Goal: Information Seeking & Learning: Learn about a topic

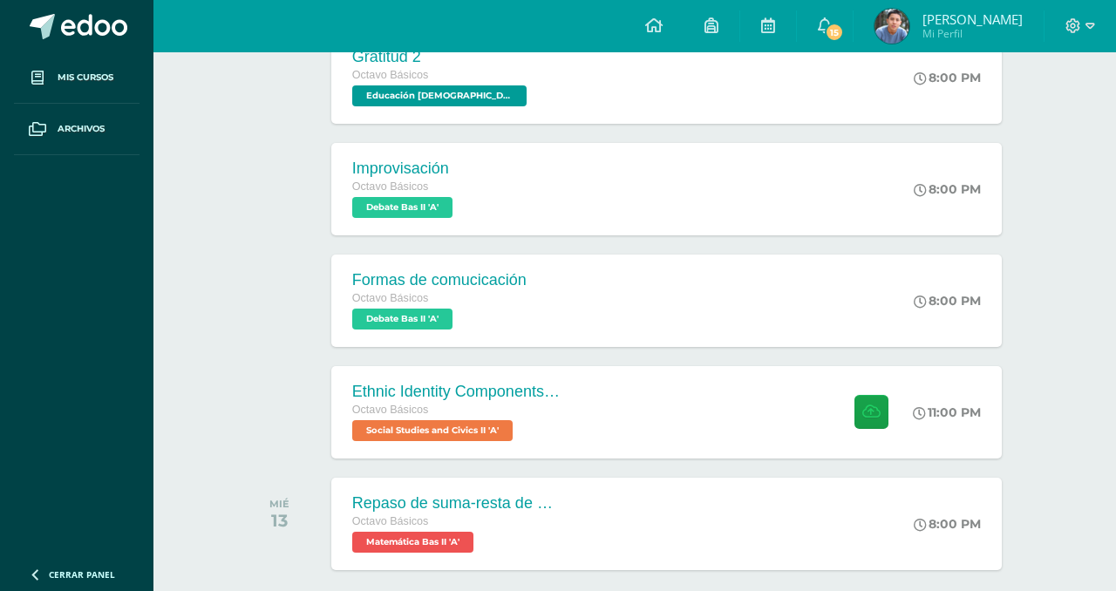
scroll to position [513, 0]
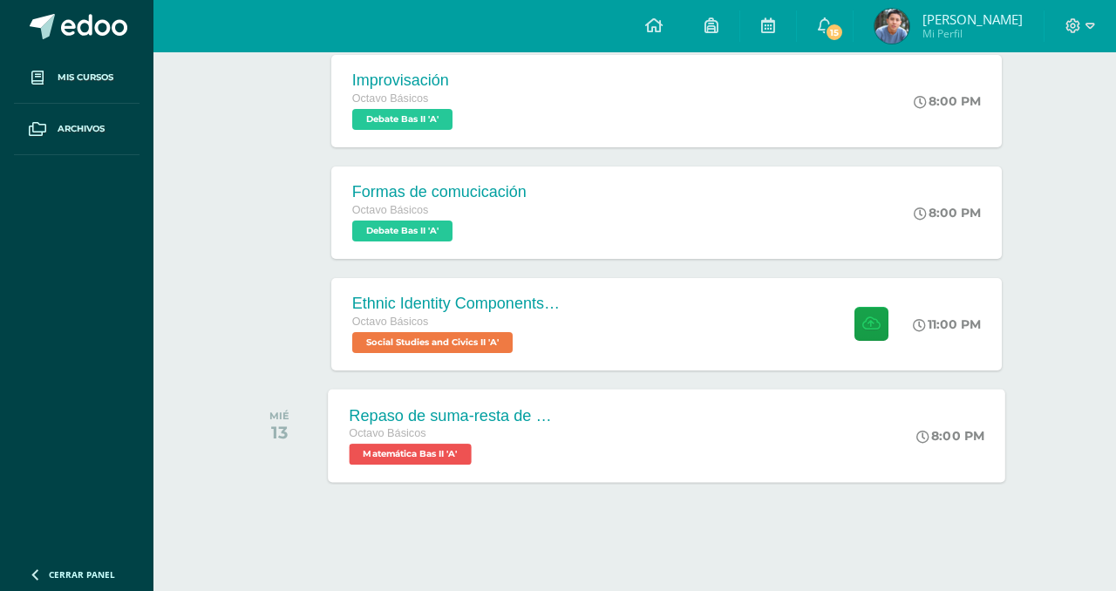
click at [371, 419] on div "Repaso de suma-resta de expresiones racionales" at bounding box center [454, 415] width 211 height 18
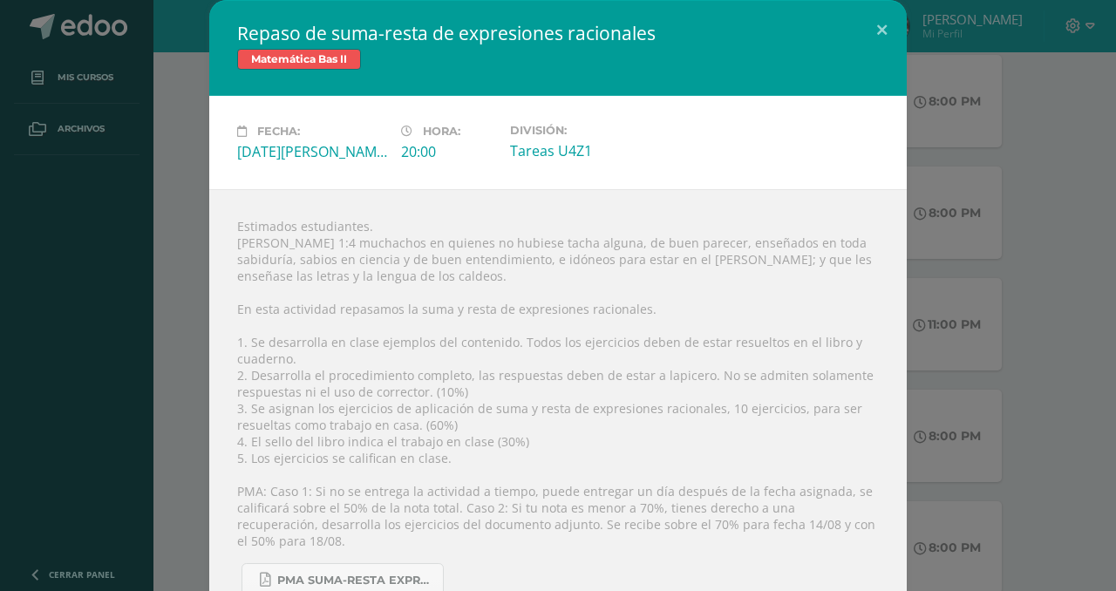
scroll to position [36, 0]
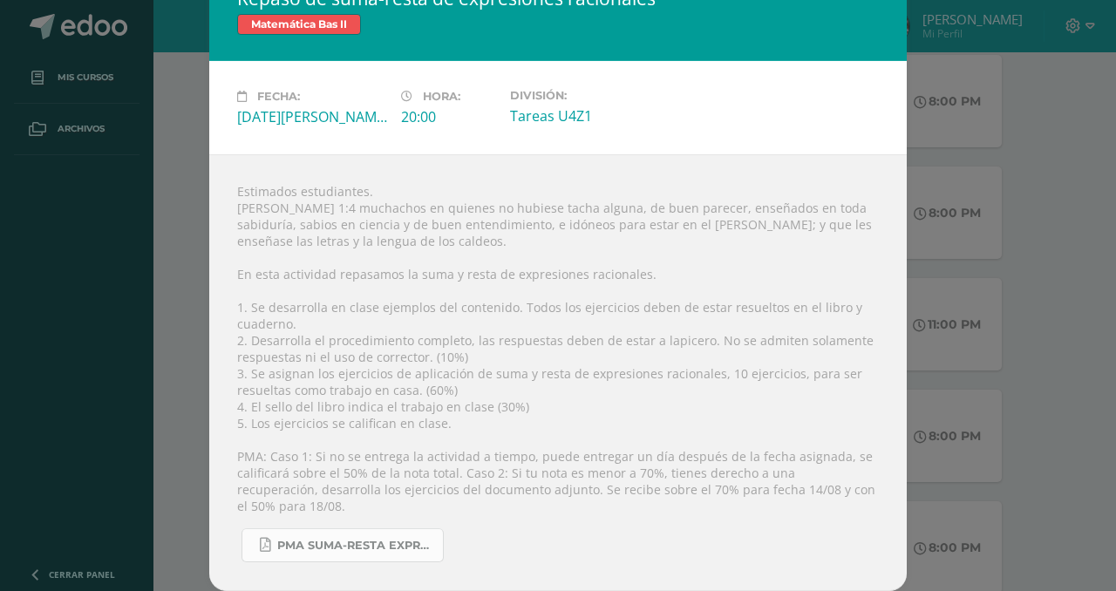
click at [339, 541] on span "PMA Suma-Resta expresiones racionales.pdf" at bounding box center [355, 546] width 157 height 14
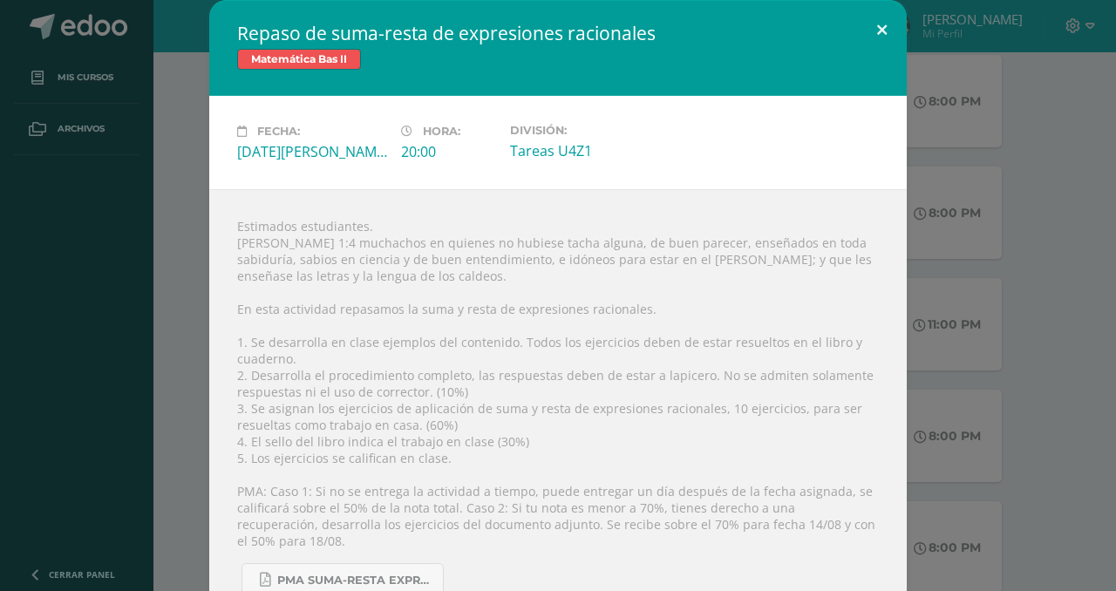
click at [888, 35] on button at bounding box center [882, 29] width 50 height 59
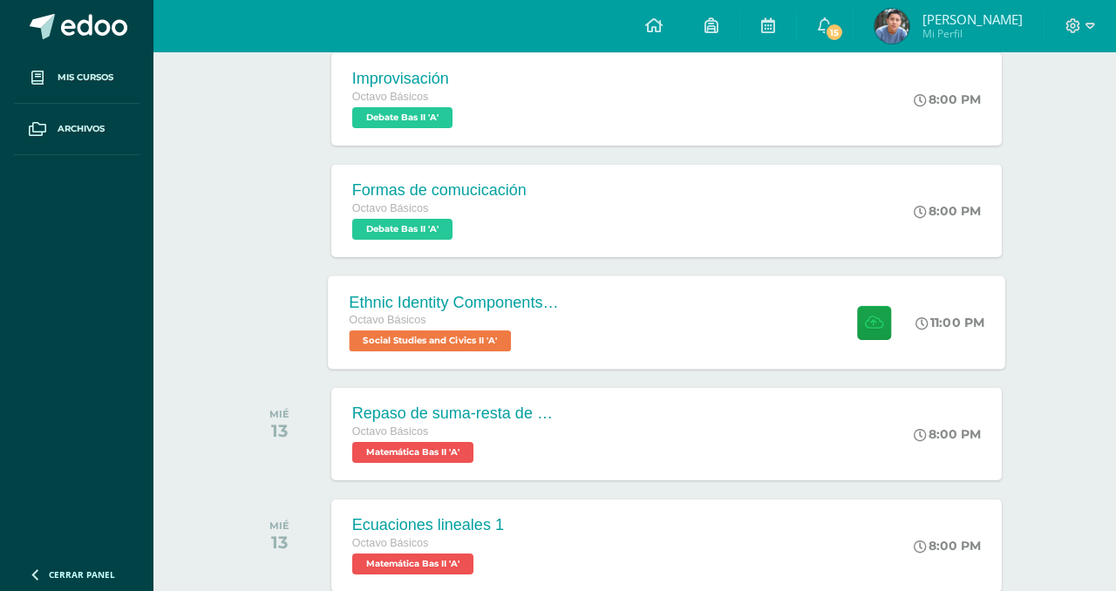
scroll to position [516, 0]
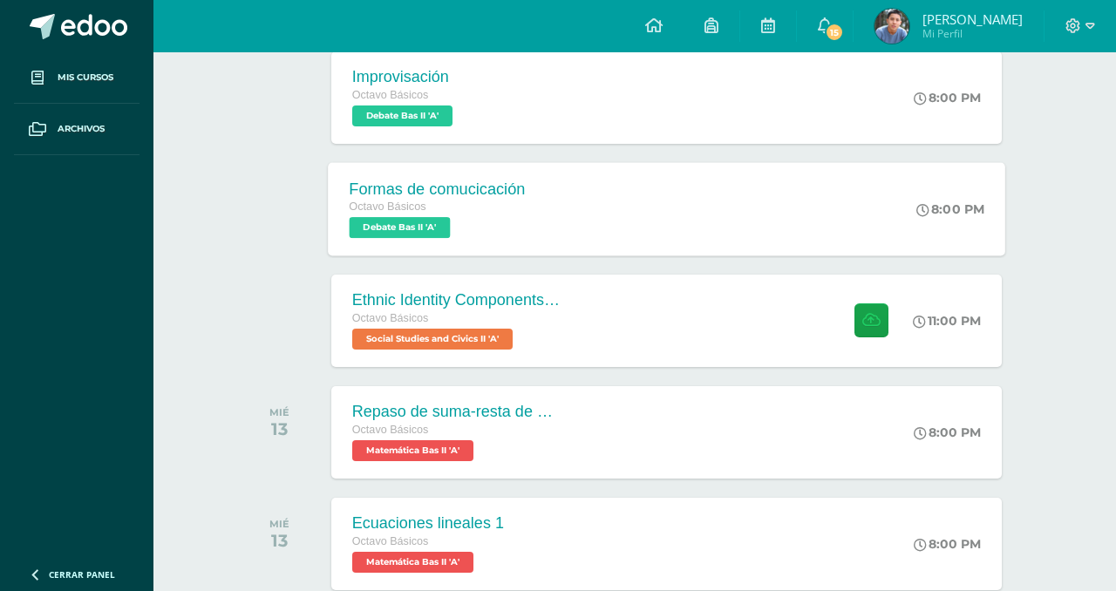
click at [439, 178] on div "Formas de comucicación Octavo Básicos Debate Bas II 'A'" at bounding box center [437, 208] width 218 height 93
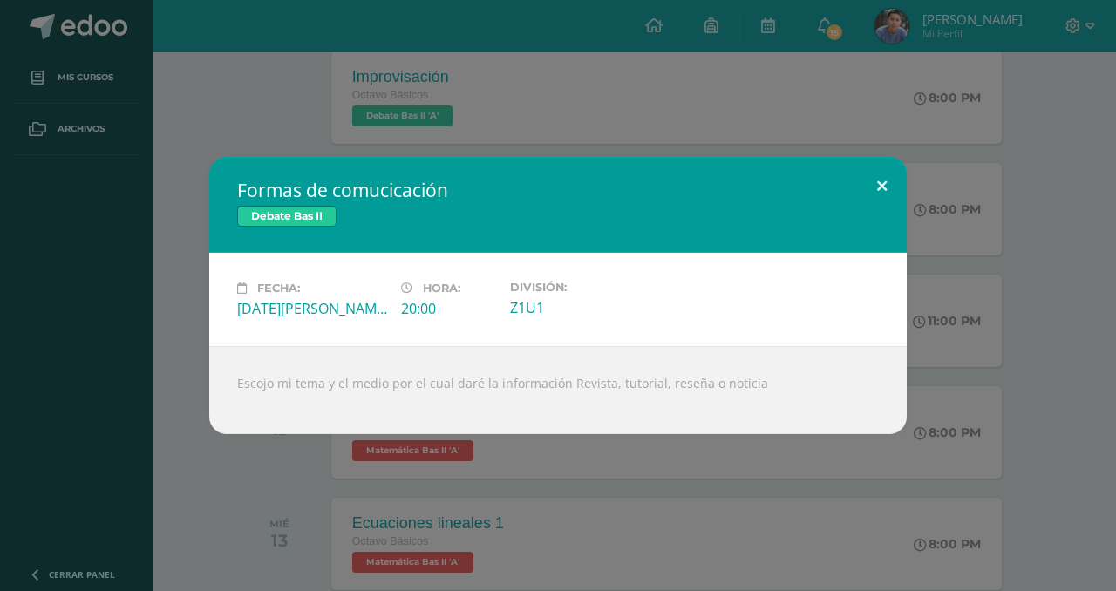
click at [880, 182] on button at bounding box center [882, 186] width 50 height 59
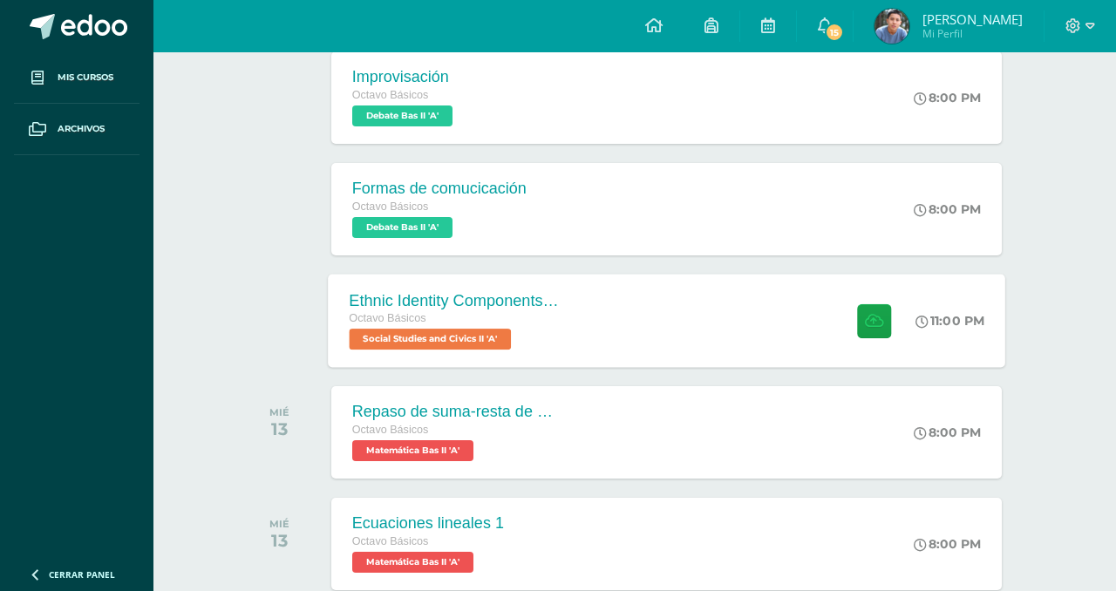
click at [377, 333] on span "Social Studies and Civics II 'A'" at bounding box center [430, 339] width 162 height 21
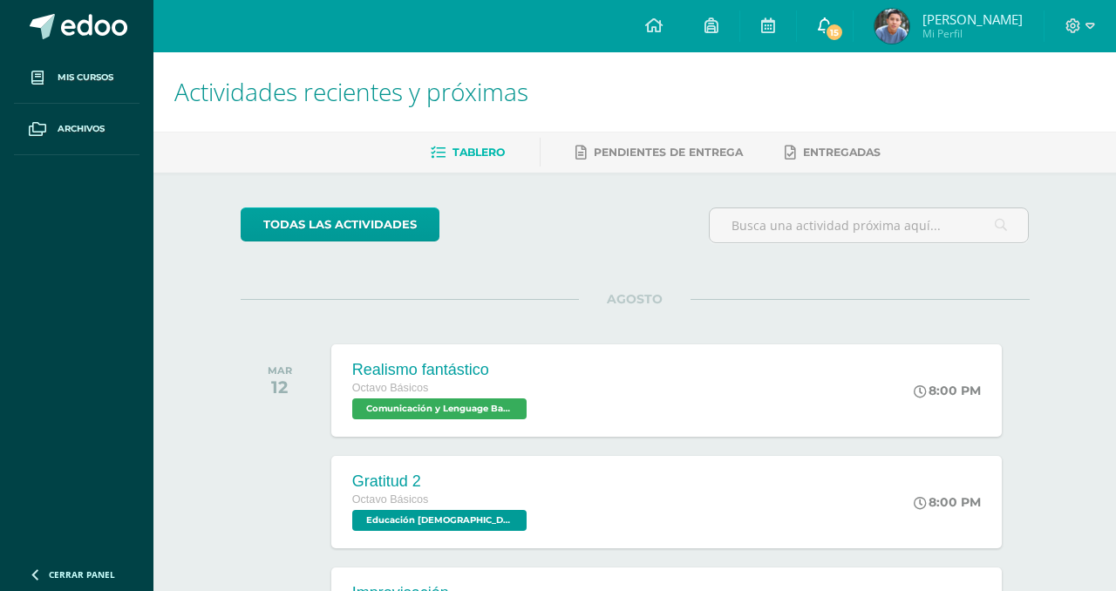
click at [844, 23] on span "15" at bounding box center [834, 32] width 19 height 19
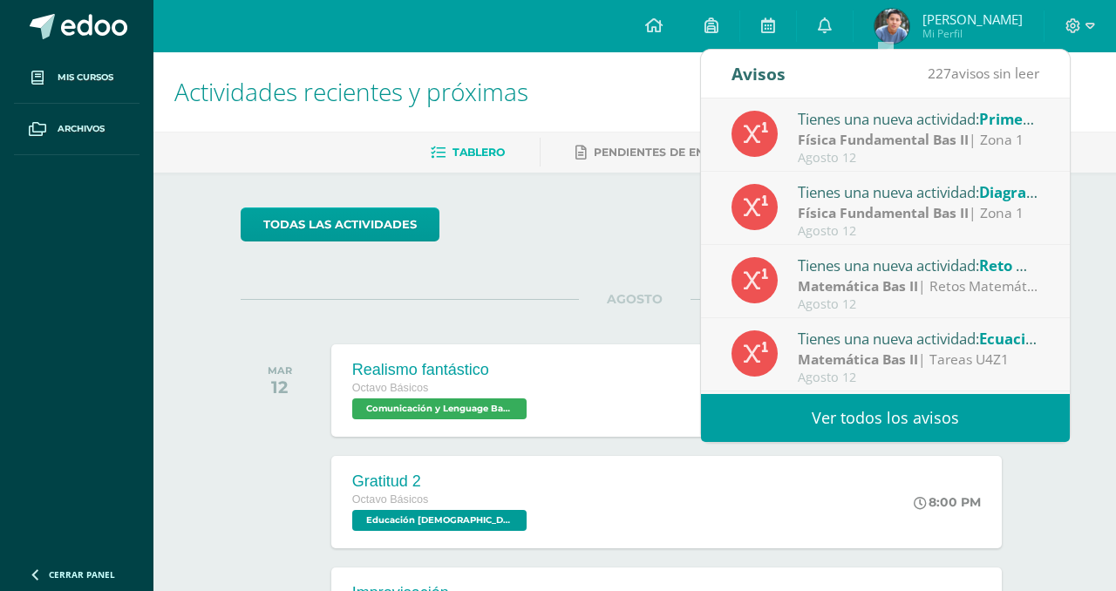
click at [809, 126] on div "Tienes una nueva actividad: Primera [PERSON_NAME] (Conceptos)" at bounding box center [919, 118] width 242 height 23
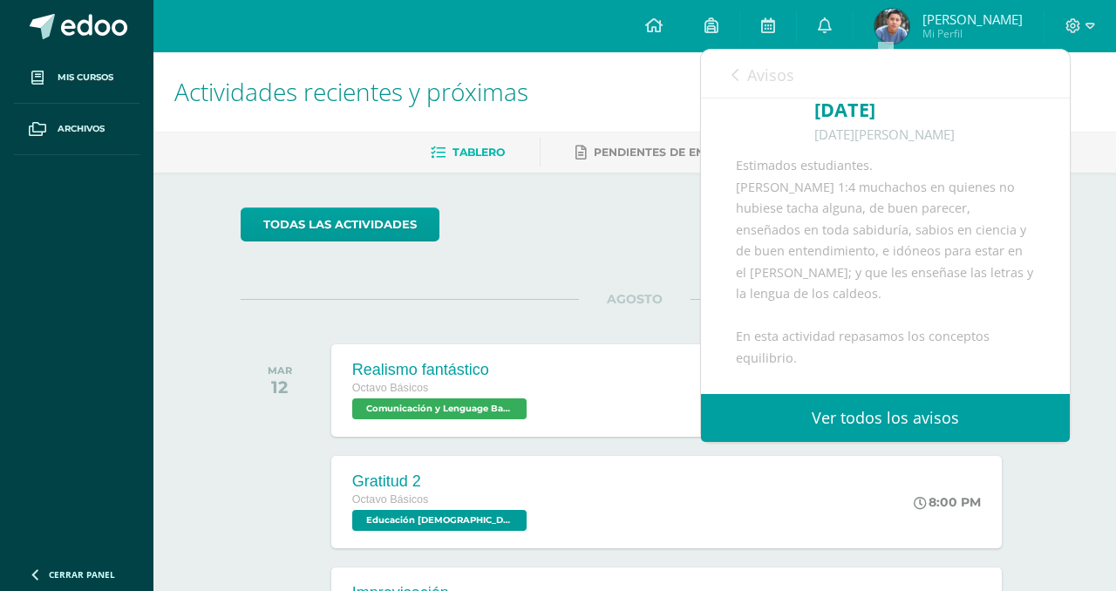
scroll to position [181, 0]
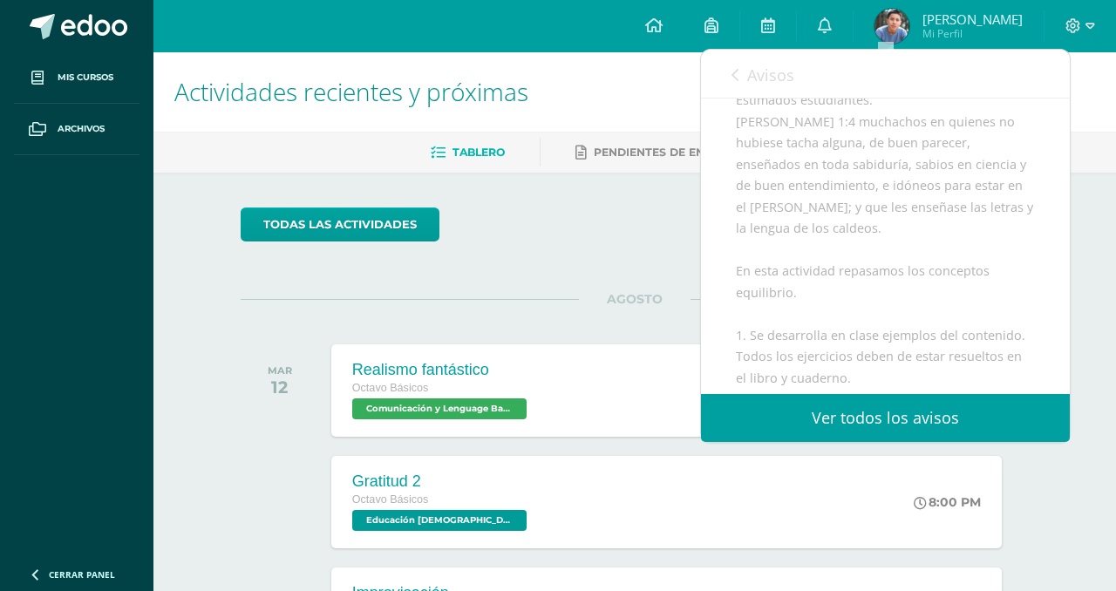
click at [734, 77] on icon at bounding box center [735, 75] width 7 height 14
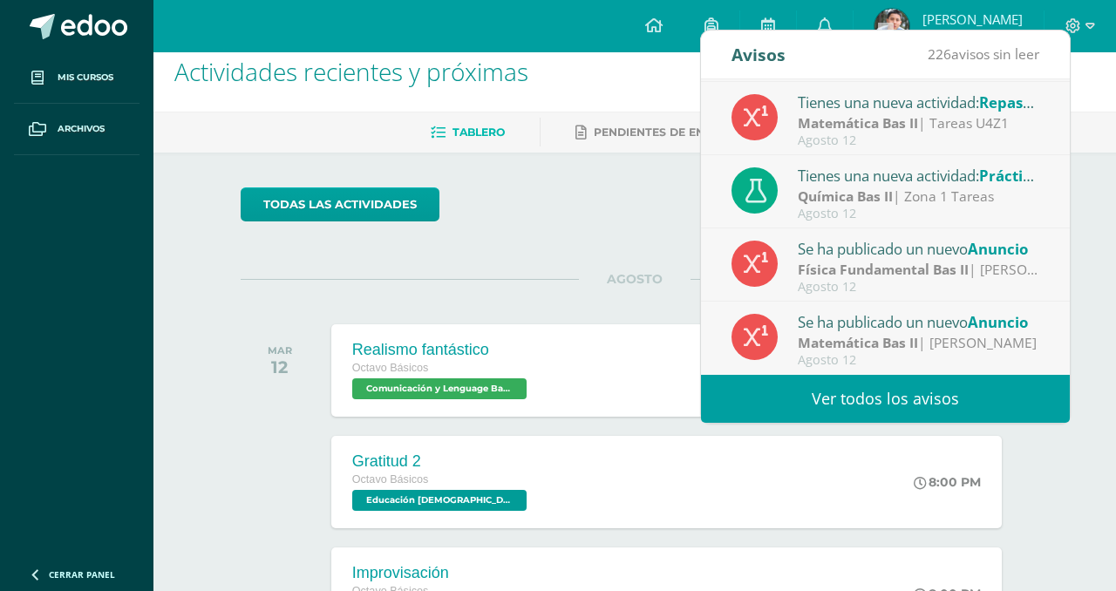
scroll to position [22, 0]
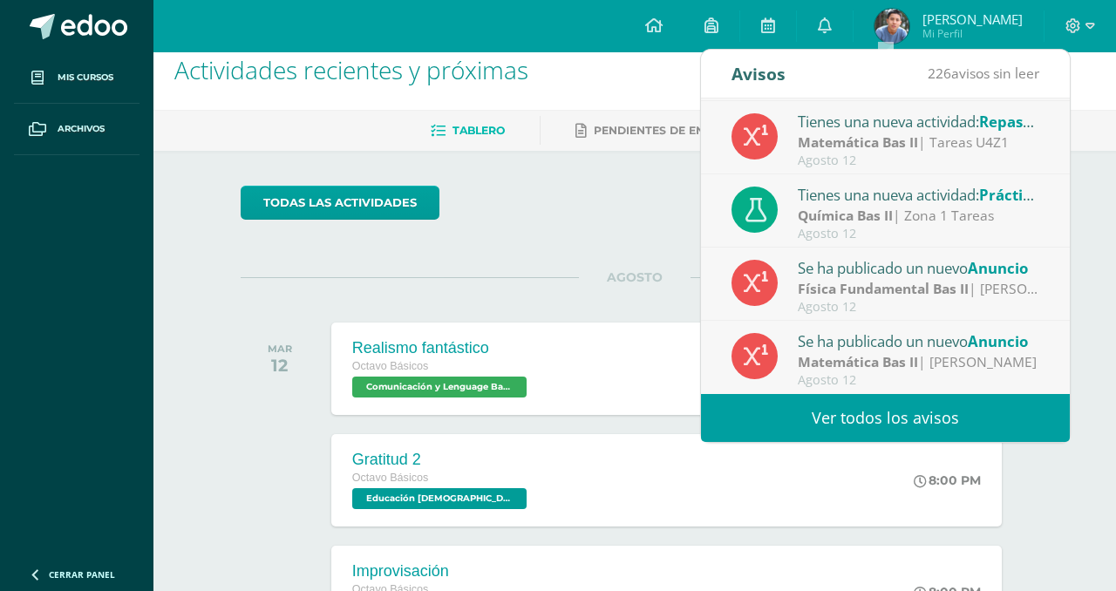
click at [831, 343] on div "Se ha publicado un nuevo Anuncio" at bounding box center [919, 341] width 242 height 23
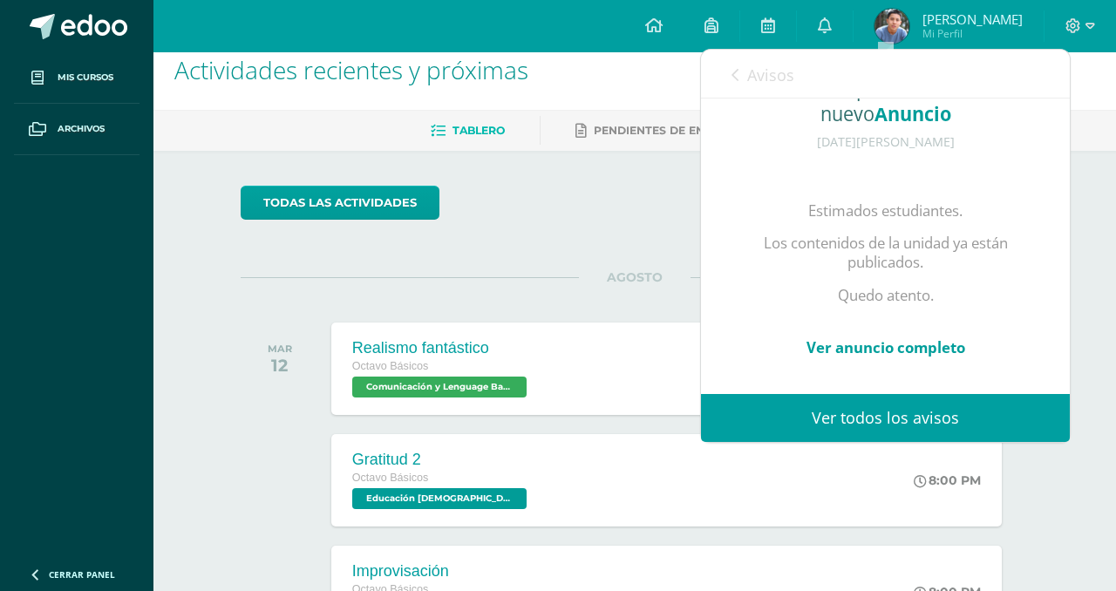
click at [719, 70] on div "Avisos 225 avisos sin leer Avisos" at bounding box center [885, 74] width 369 height 49
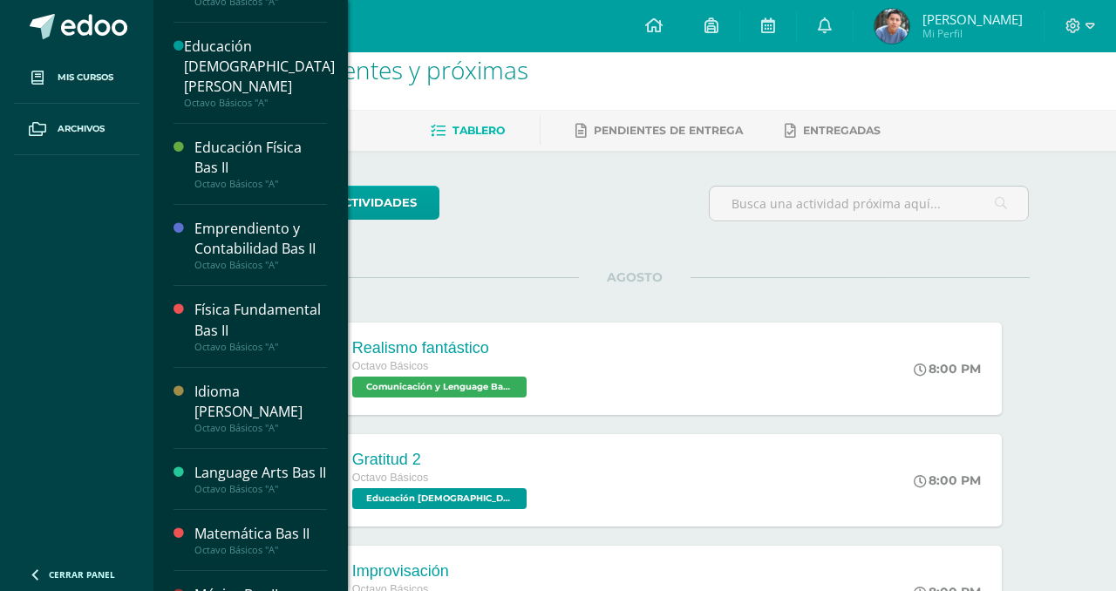
scroll to position [264, 0]
click at [235, 461] on div "Language Arts Bas II" at bounding box center [260, 471] width 133 height 20
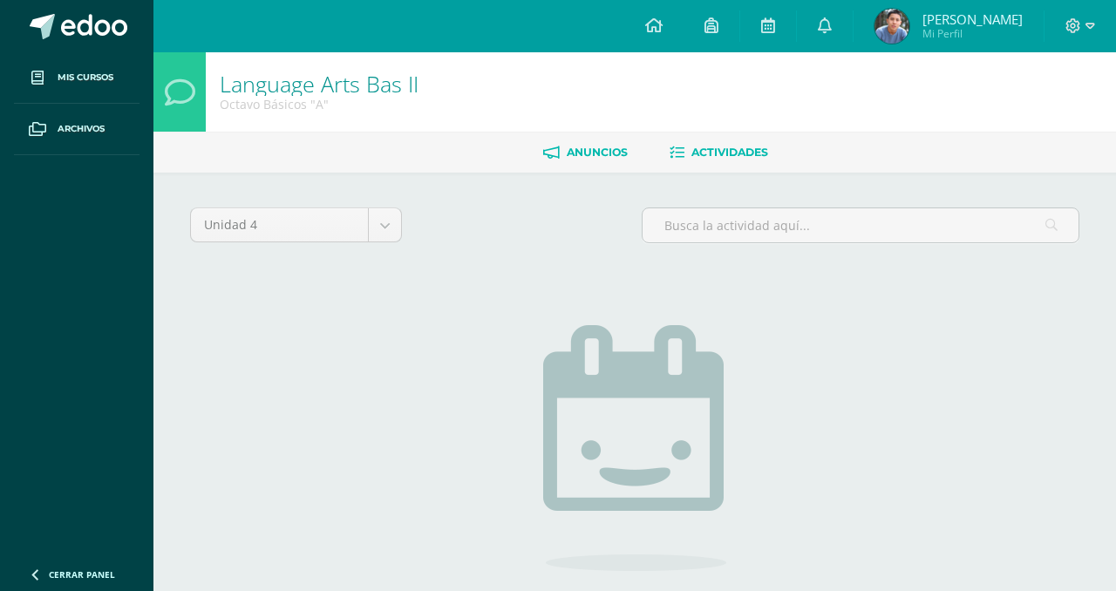
click at [561, 146] on link "Anuncios" at bounding box center [585, 153] width 85 height 28
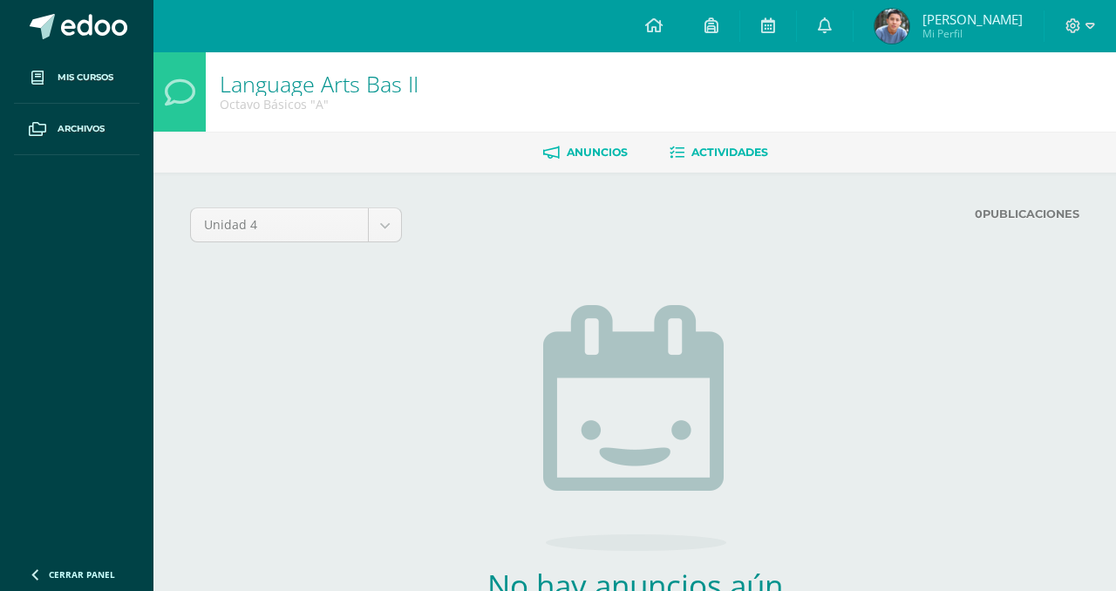
click at [709, 149] on span "Actividades" at bounding box center [729, 152] width 77 height 13
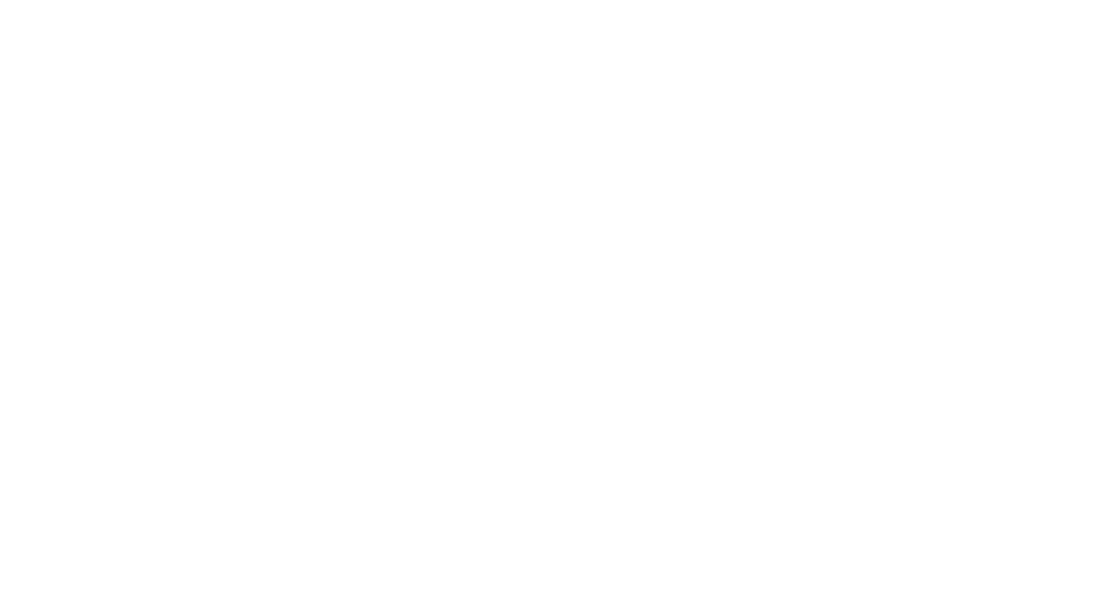
click at [0, 0] on html at bounding box center [0, 0] width 0 height 0
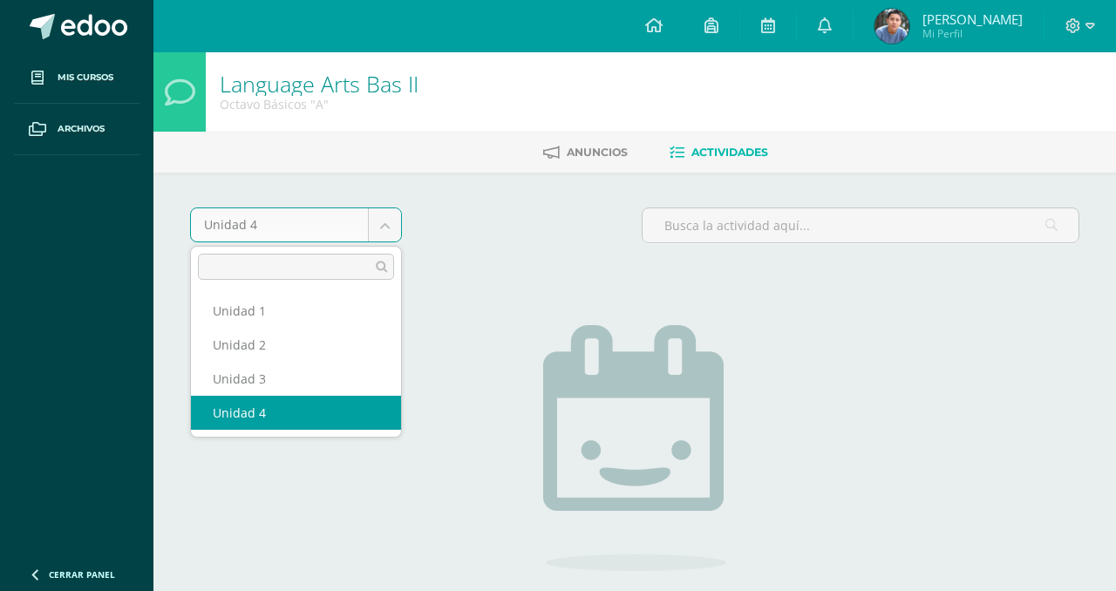
click at [381, 235] on body "Mis cursos Archivos Cerrar panel Artes Plásticas Bas II Octavo Básicos "A" Biol…" at bounding box center [558, 375] width 1116 height 750
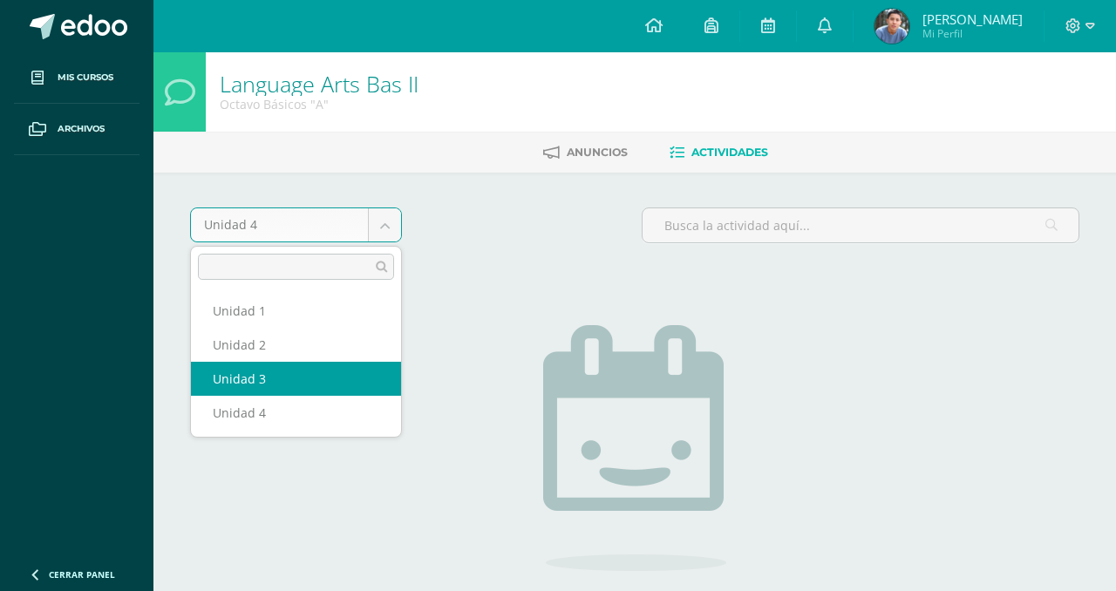
select select "Unidad 3"
